Goal: Task Accomplishment & Management: Complete application form

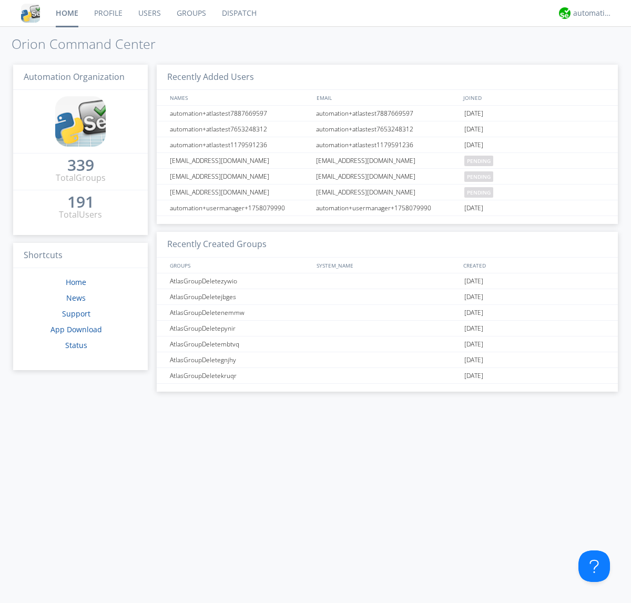
click at [149, 13] on link "Users" at bounding box center [149, 13] width 38 height 26
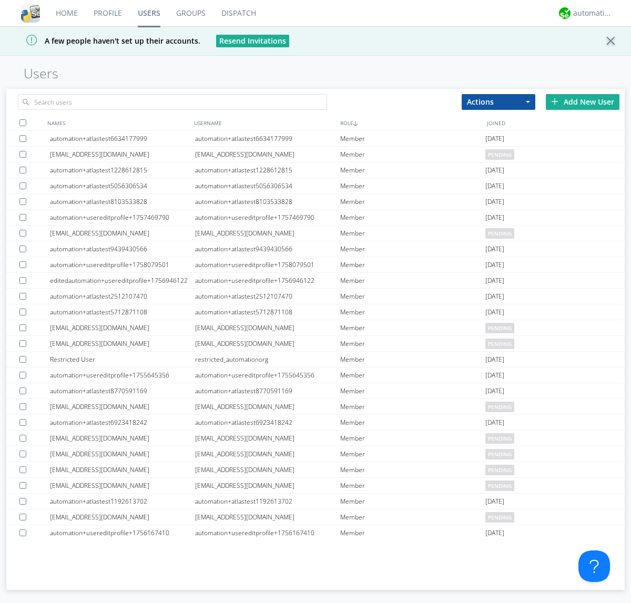
click at [582, 101] on div "Add New User" at bounding box center [583, 102] width 74 height 16
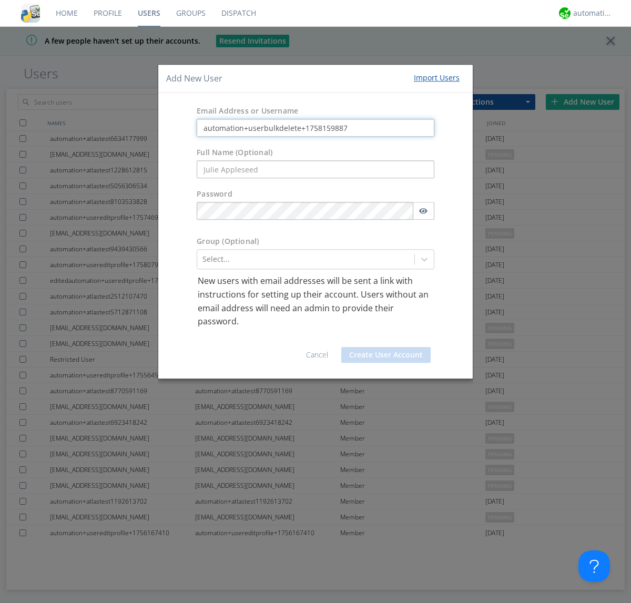
type input "automation+userbulkdelete+1758159887"
click at [386, 354] on button "Create User Account" at bounding box center [385, 355] width 89 height 16
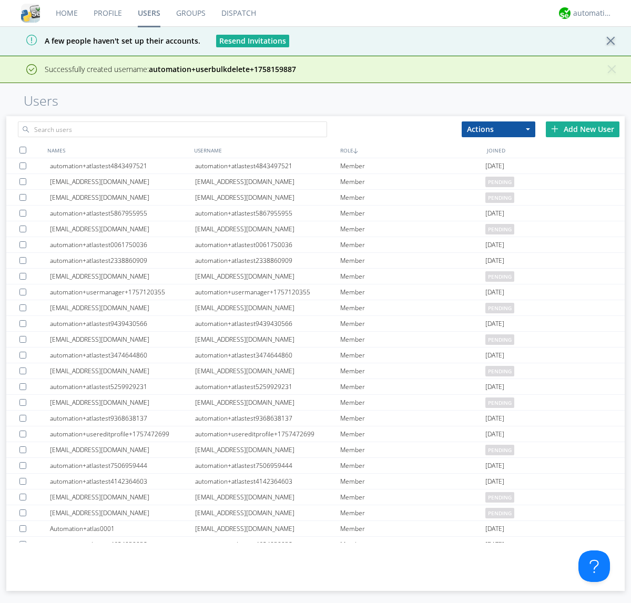
click at [582, 129] on div "Add New User" at bounding box center [583, 129] width 74 height 16
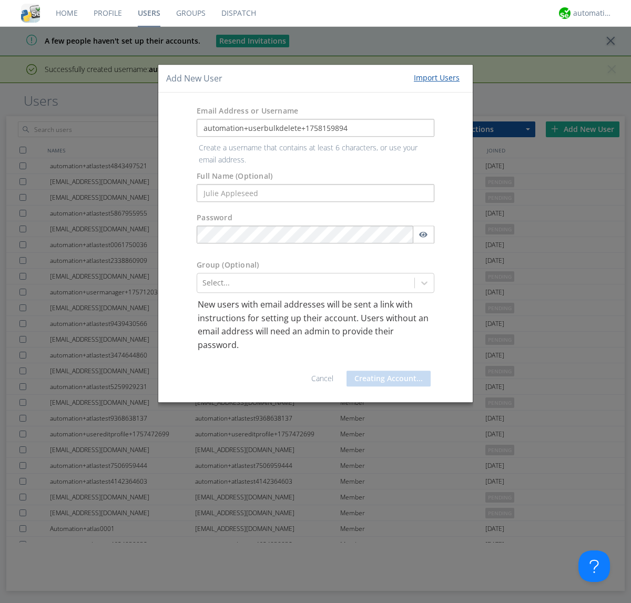
type input "automation+userbulkdelete+1758159894"
click at [386, 371] on button "Creating Account..." at bounding box center [388, 379] width 84 height 16
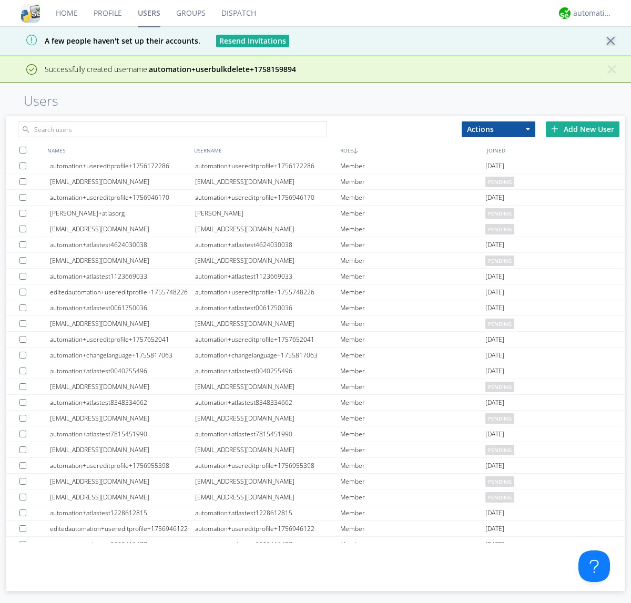
click at [582, 129] on div "Add New User" at bounding box center [583, 129] width 74 height 16
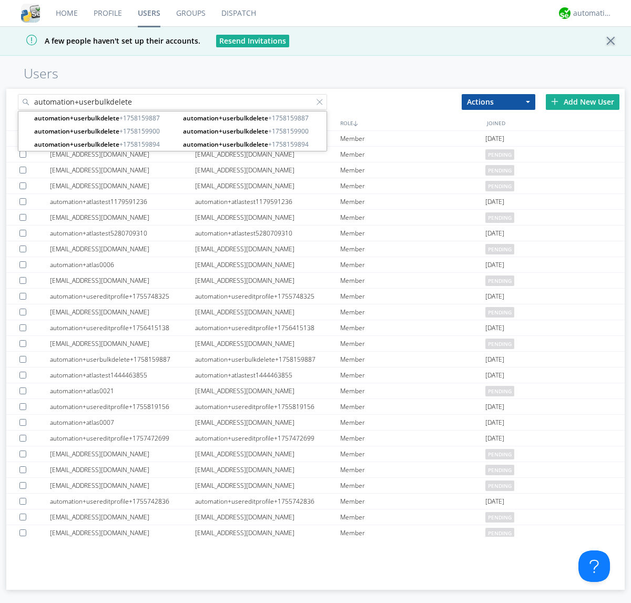
type input "automation+userbulkdelete"
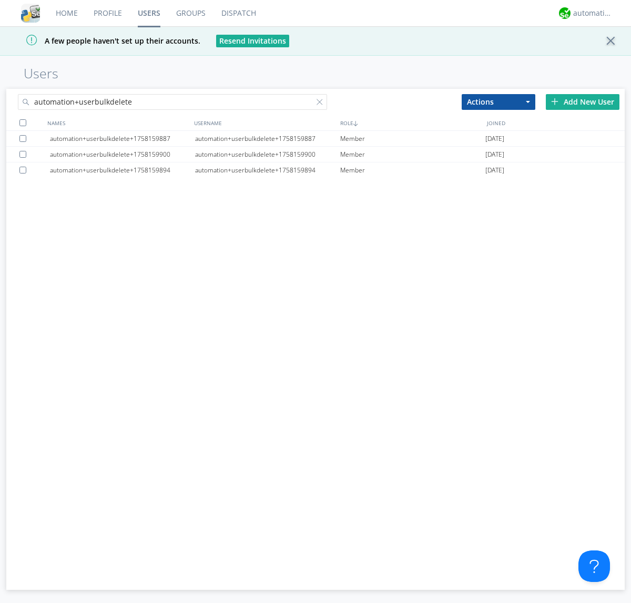
click at [23, 122] on div at bounding box center [22, 122] width 7 height 7
click at [498, 101] on button "Actions" at bounding box center [498, 102] width 74 height 16
click at [0, 0] on link "Delete User" at bounding box center [0, 0] width 0 height 0
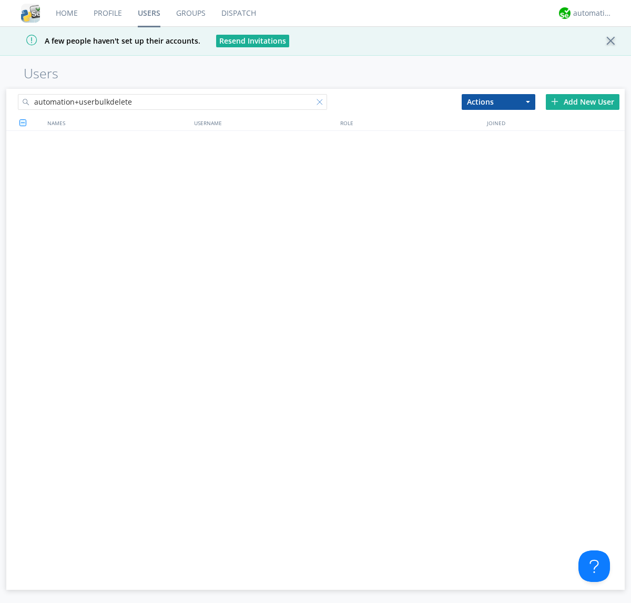
click at [322, 104] on div at bounding box center [321, 104] width 11 height 11
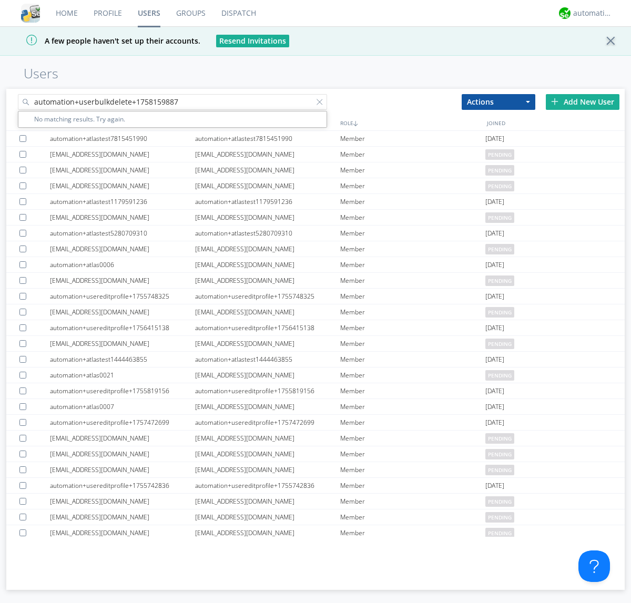
type input "automation+userbulkdelete+1758159887"
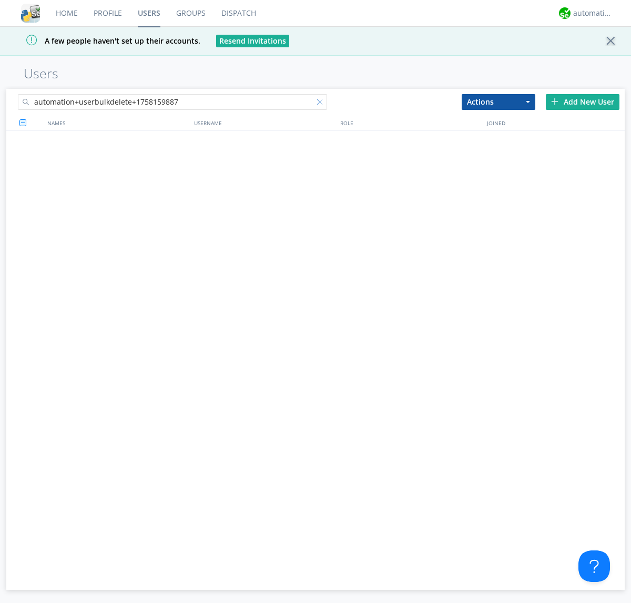
click at [322, 104] on div at bounding box center [321, 104] width 11 height 11
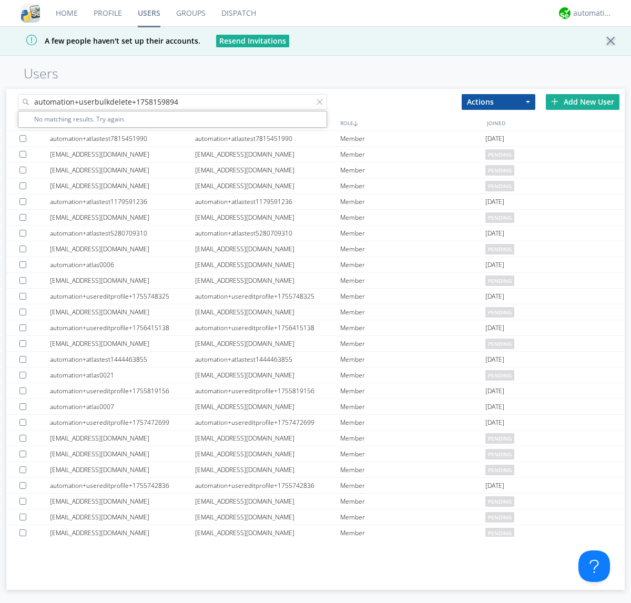
type input "automation+userbulkdelete+1758159894"
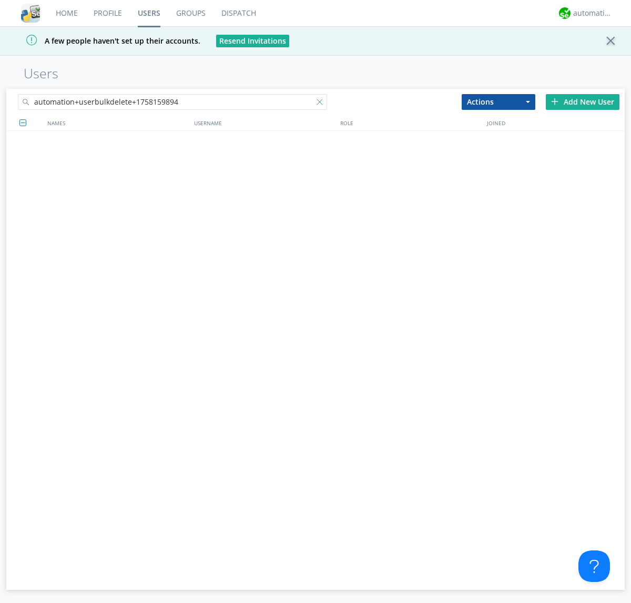
click at [322, 104] on div at bounding box center [321, 104] width 11 height 11
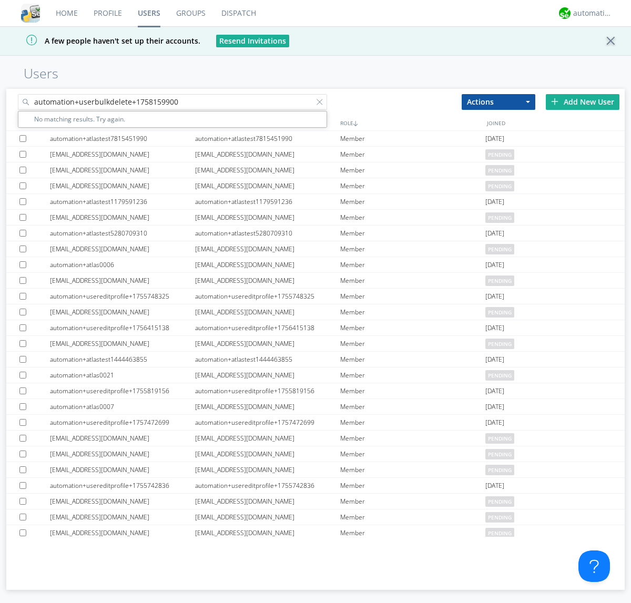
type input "automation+userbulkdelete+1758159900"
